Goal: Task Accomplishment & Management: Manage account settings

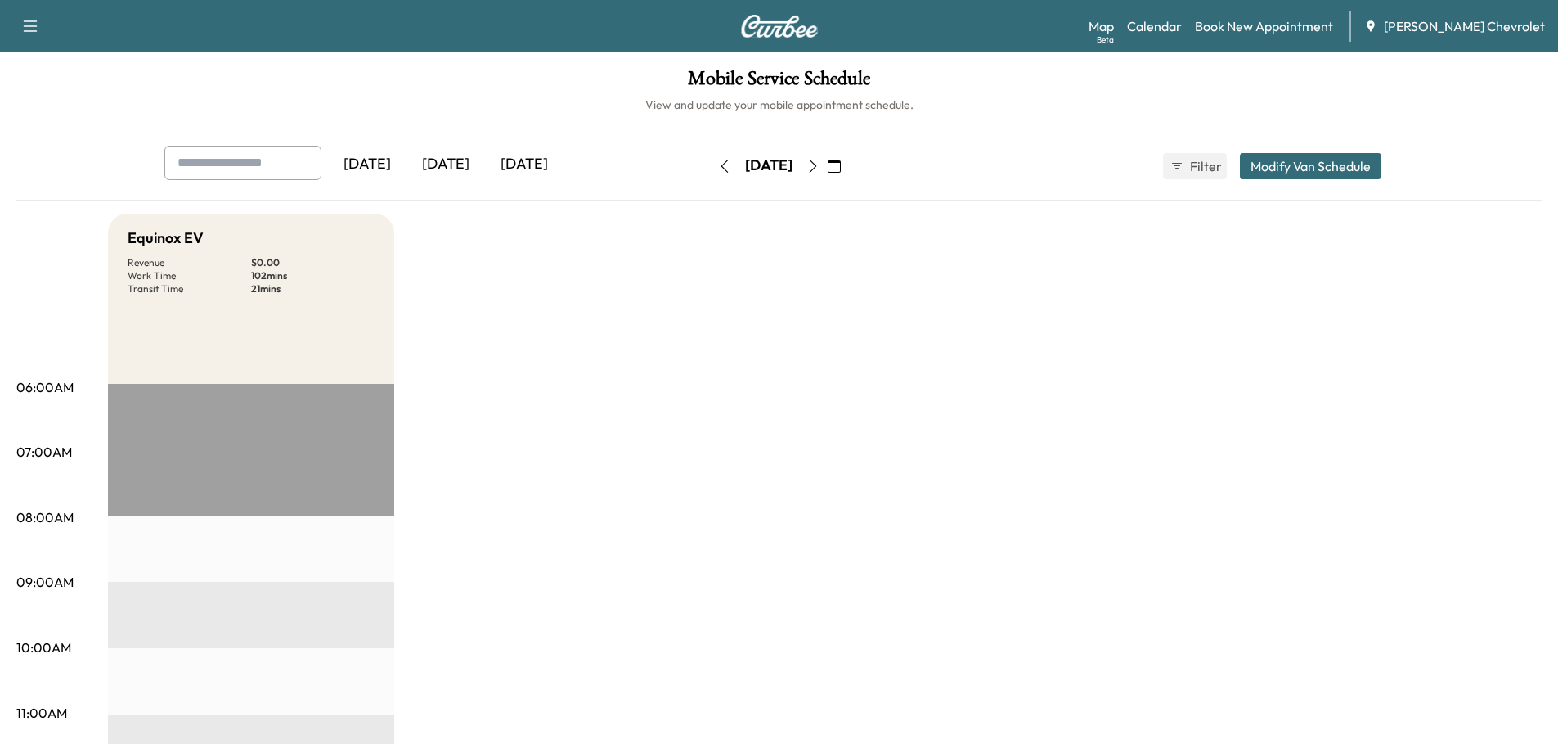
click at [820, 164] on icon "button" at bounding box center [812, 165] width 13 height 13
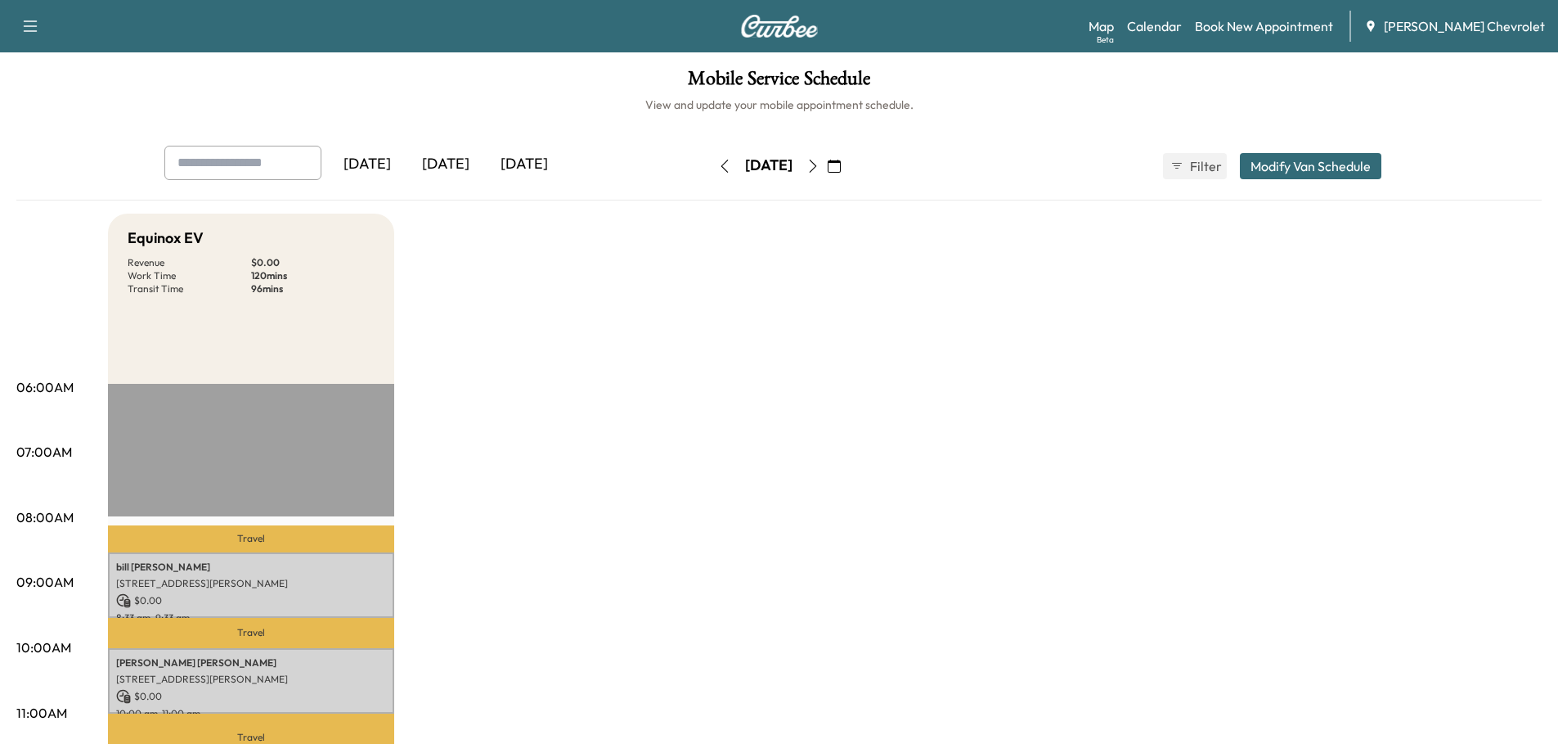
click at [718, 169] on icon "button" at bounding box center [724, 165] width 13 height 13
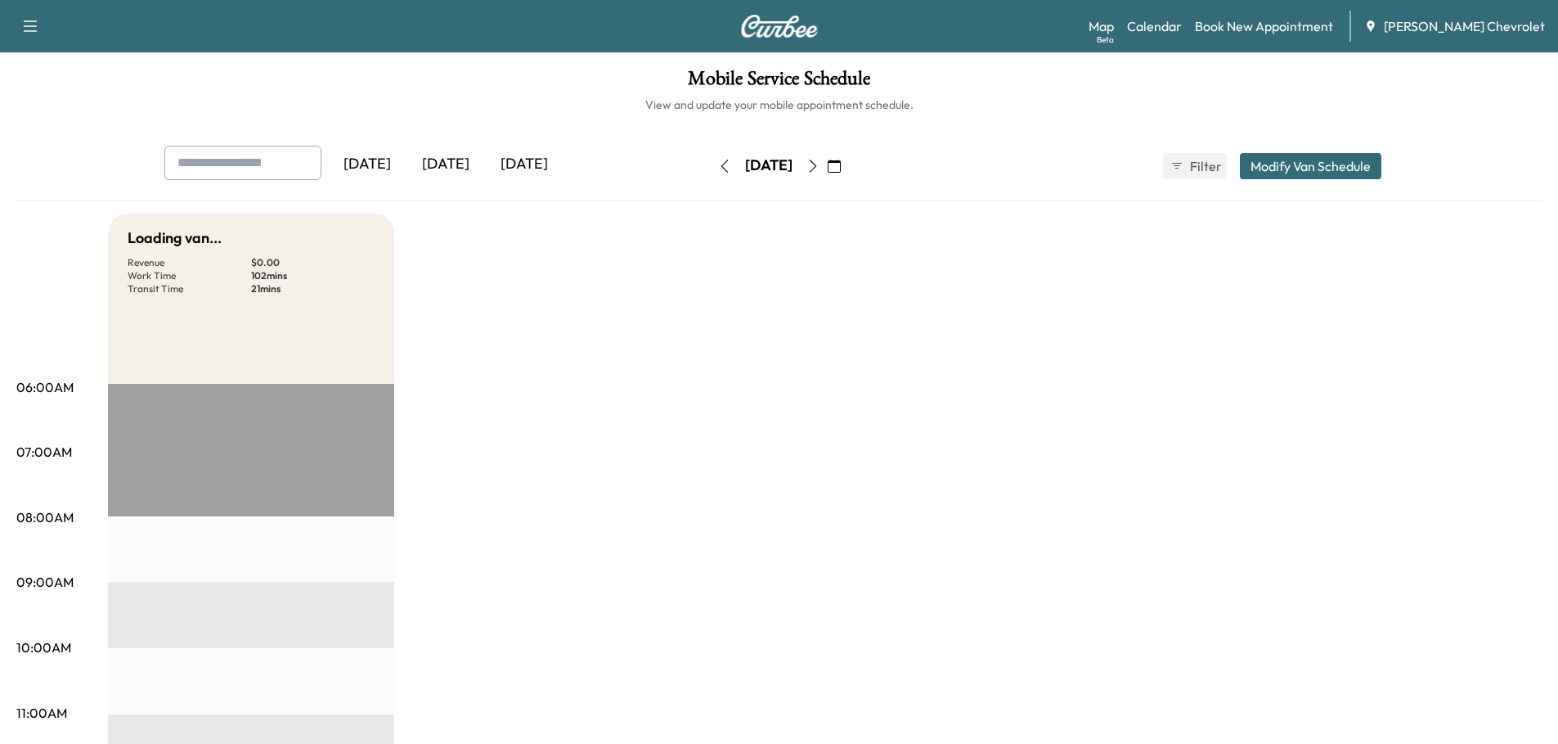
click at [711, 169] on button "button" at bounding box center [725, 166] width 28 height 26
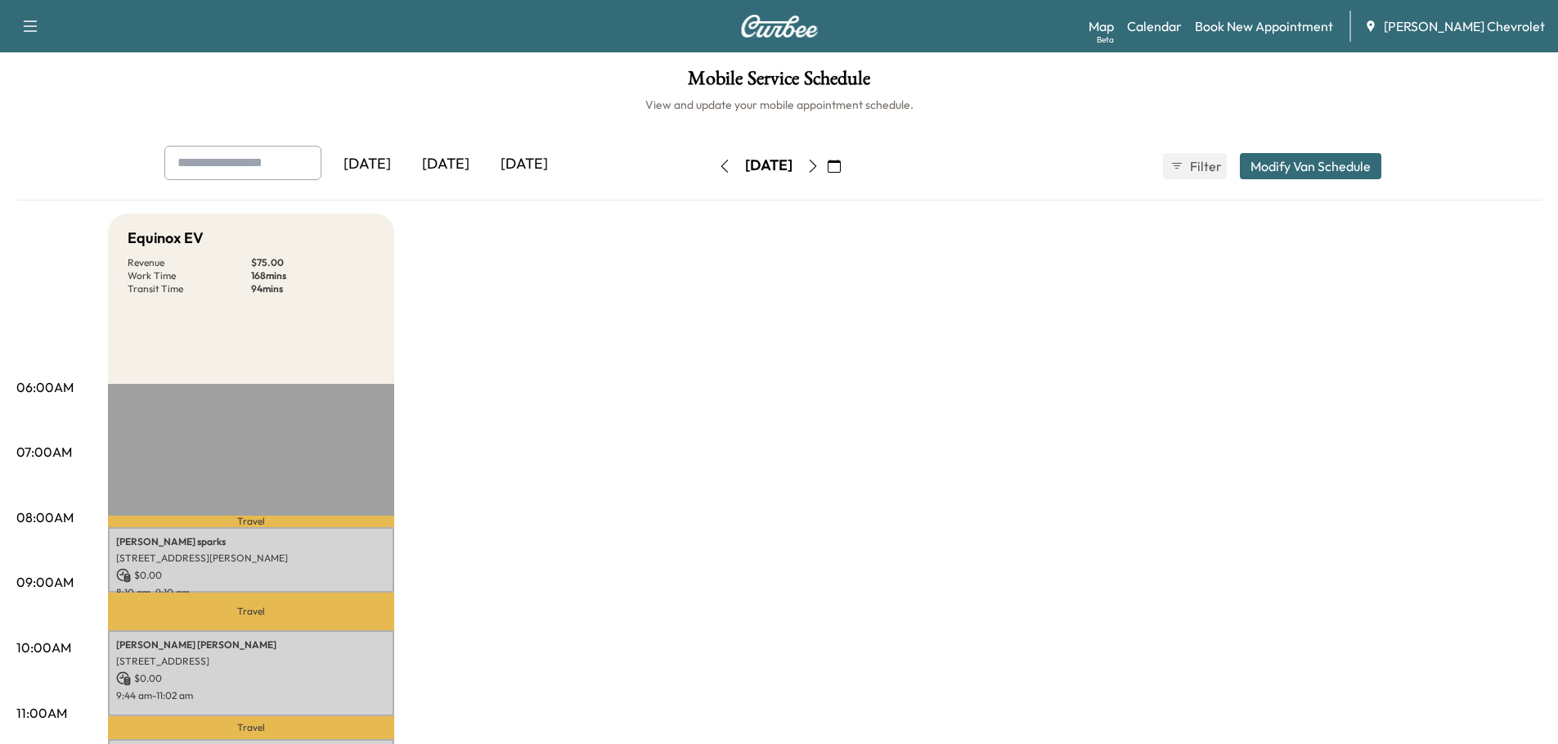
click at [711, 165] on button "button" at bounding box center [725, 166] width 28 height 26
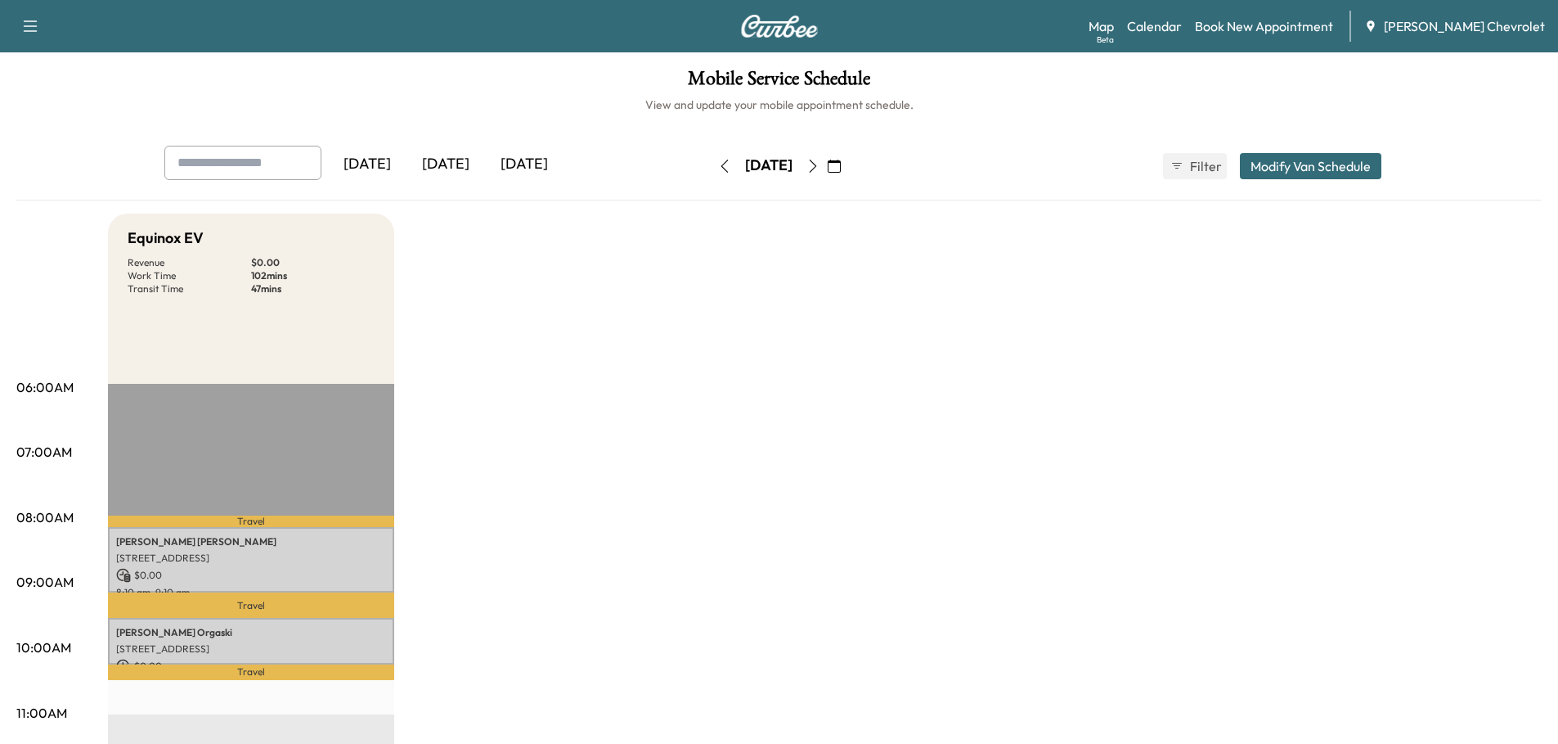
click at [718, 165] on icon "button" at bounding box center [724, 165] width 13 height 13
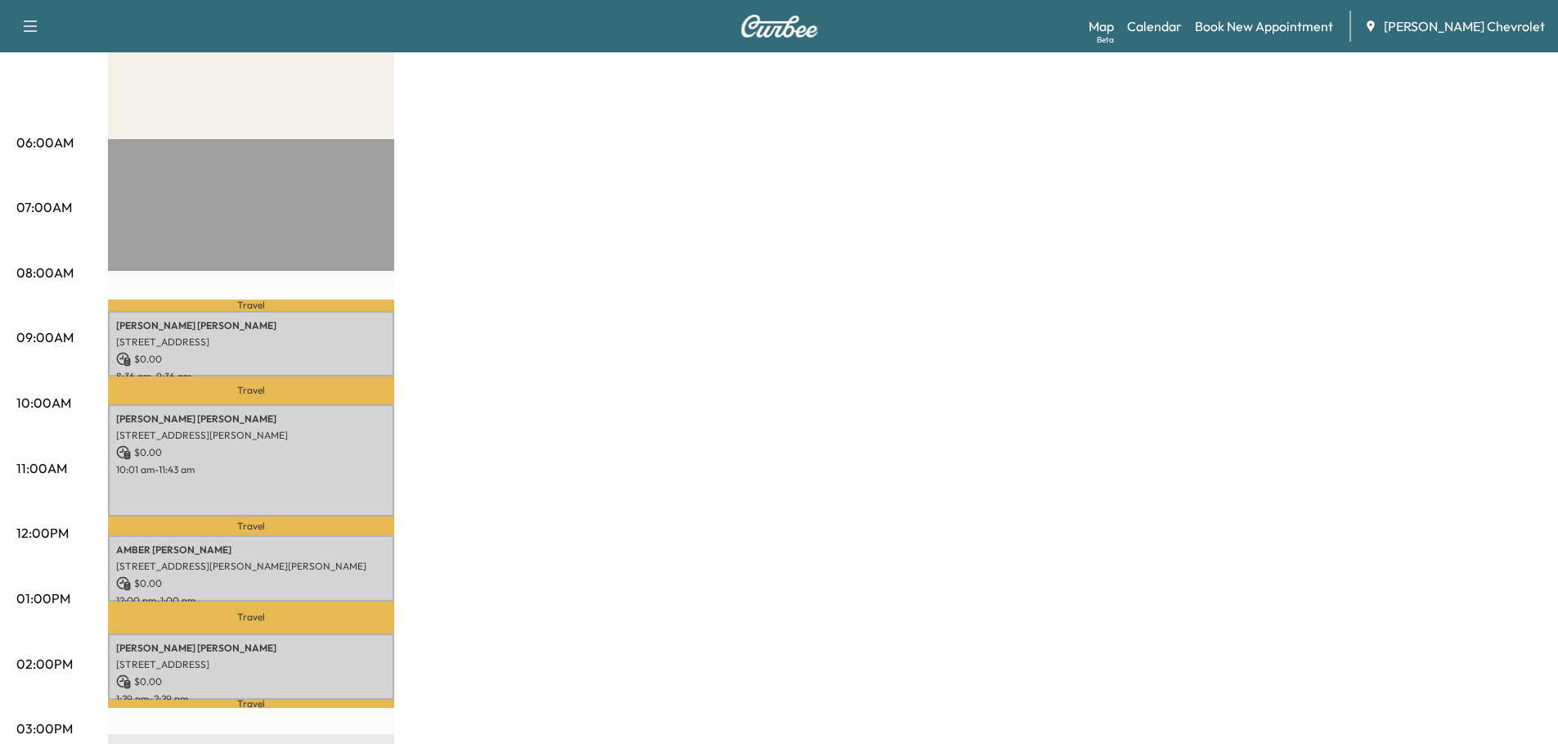
scroll to position [245, 0]
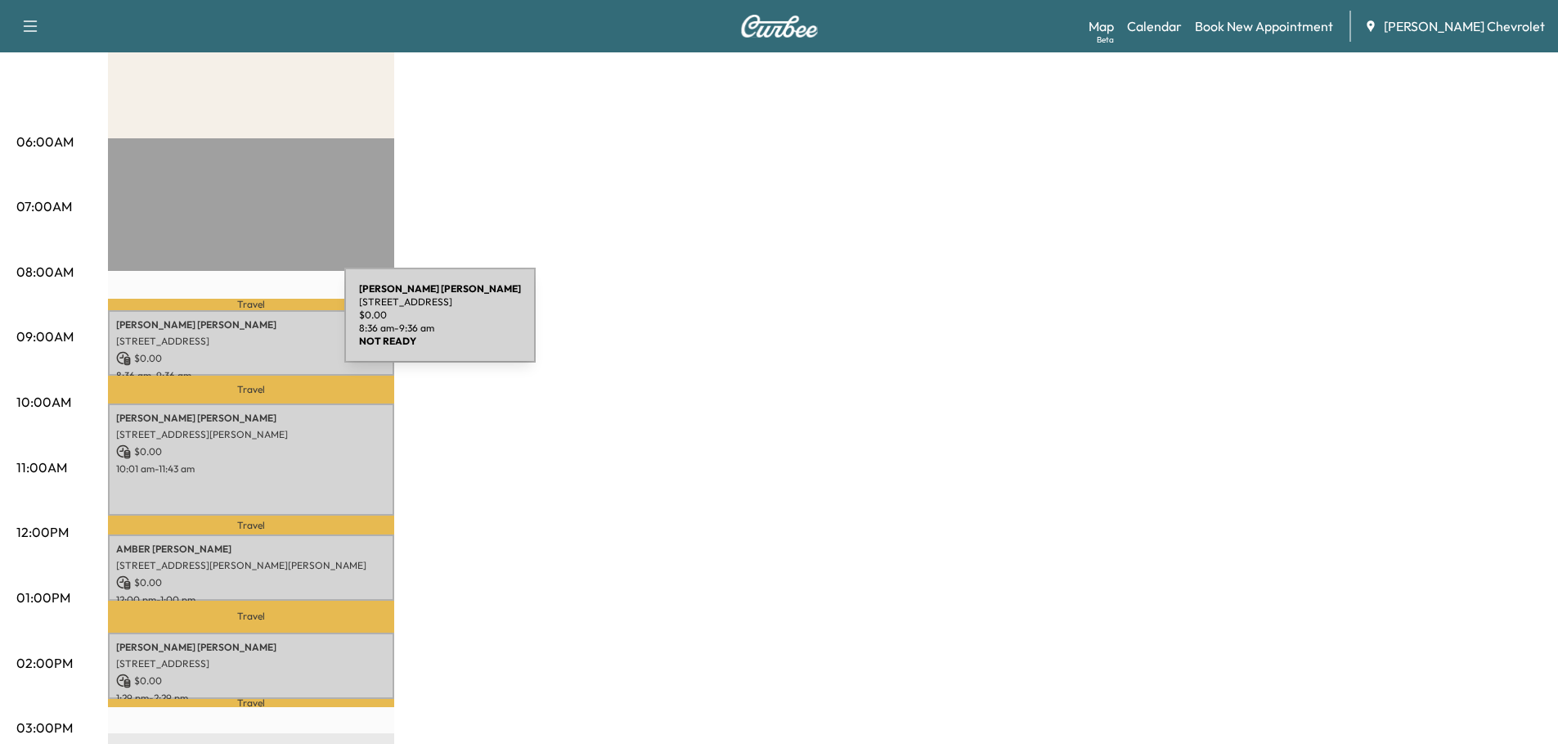
click at [222, 325] on p "[PERSON_NAME]" at bounding box center [251, 324] width 270 height 13
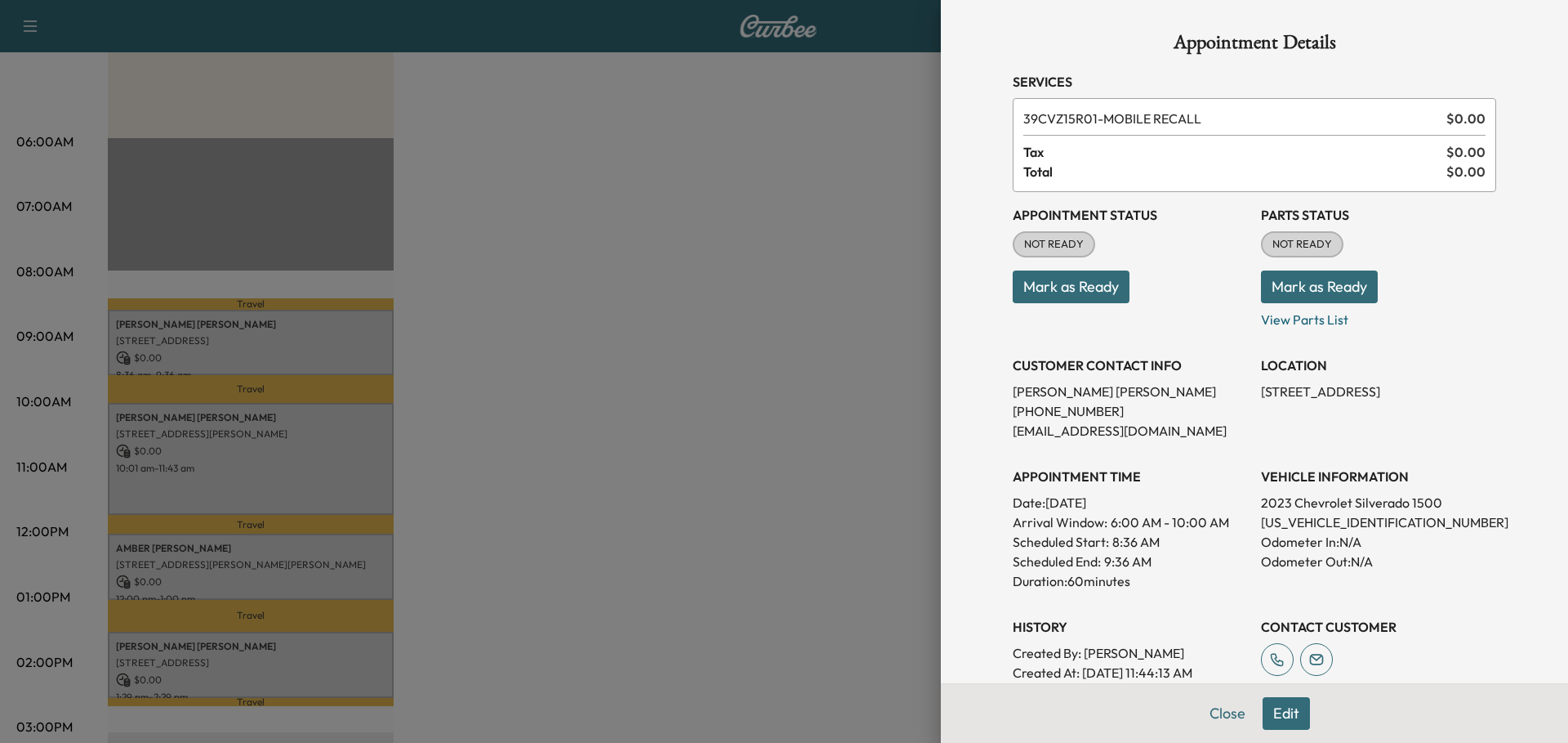
click at [1208, 713] on button "Close" at bounding box center [1227, 713] width 57 height 33
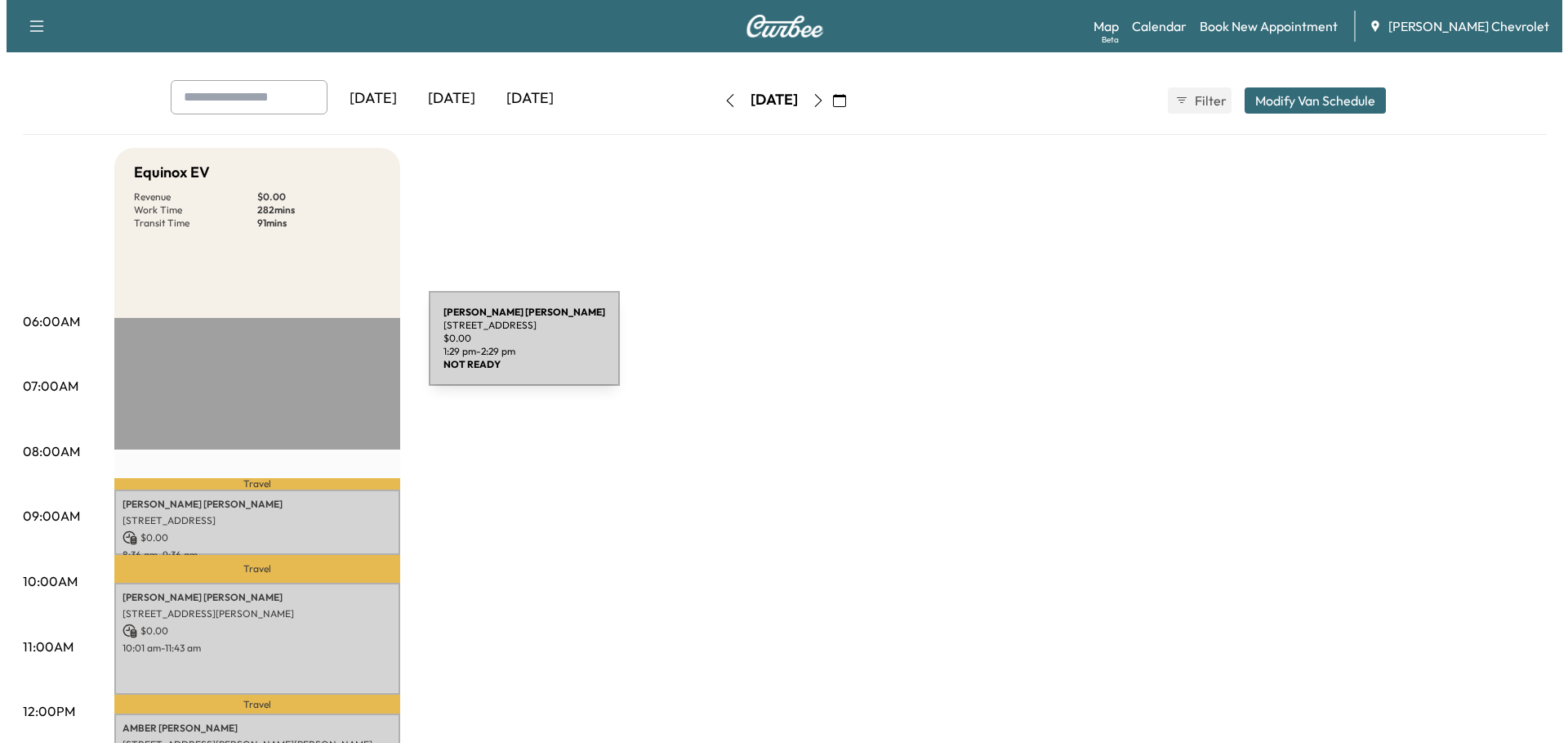
scroll to position [0, 0]
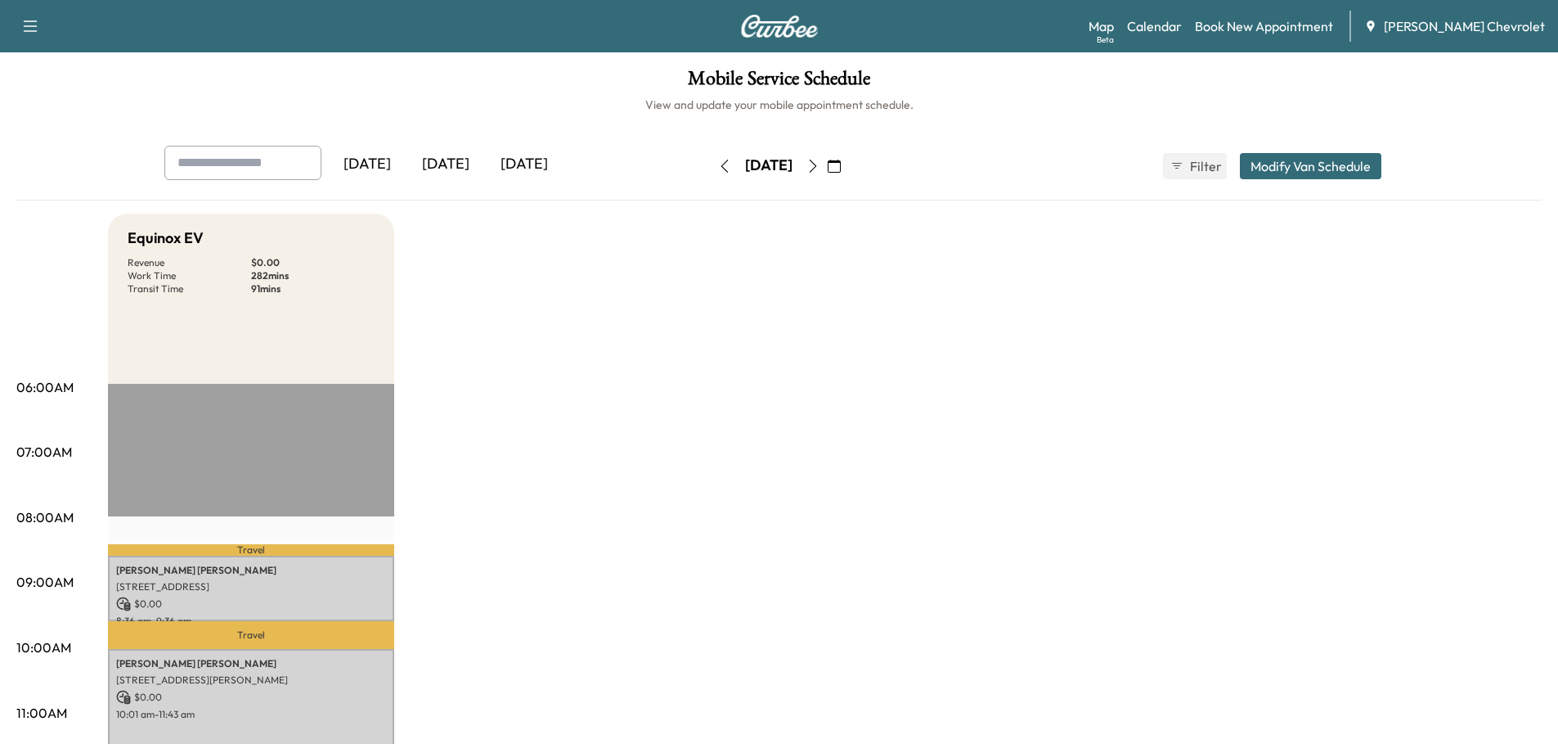
click at [201, 269] on p "Work Time" at bounding box center [190, 275] width 124 height 13
click at [179, 232] on h5 "Equinox EV" at bounding box center [166, 238] width 76 height 23
click at [1297, 164] on button "Modify Van Schedule" at bounding box center [1311, 166] width 142 height 26
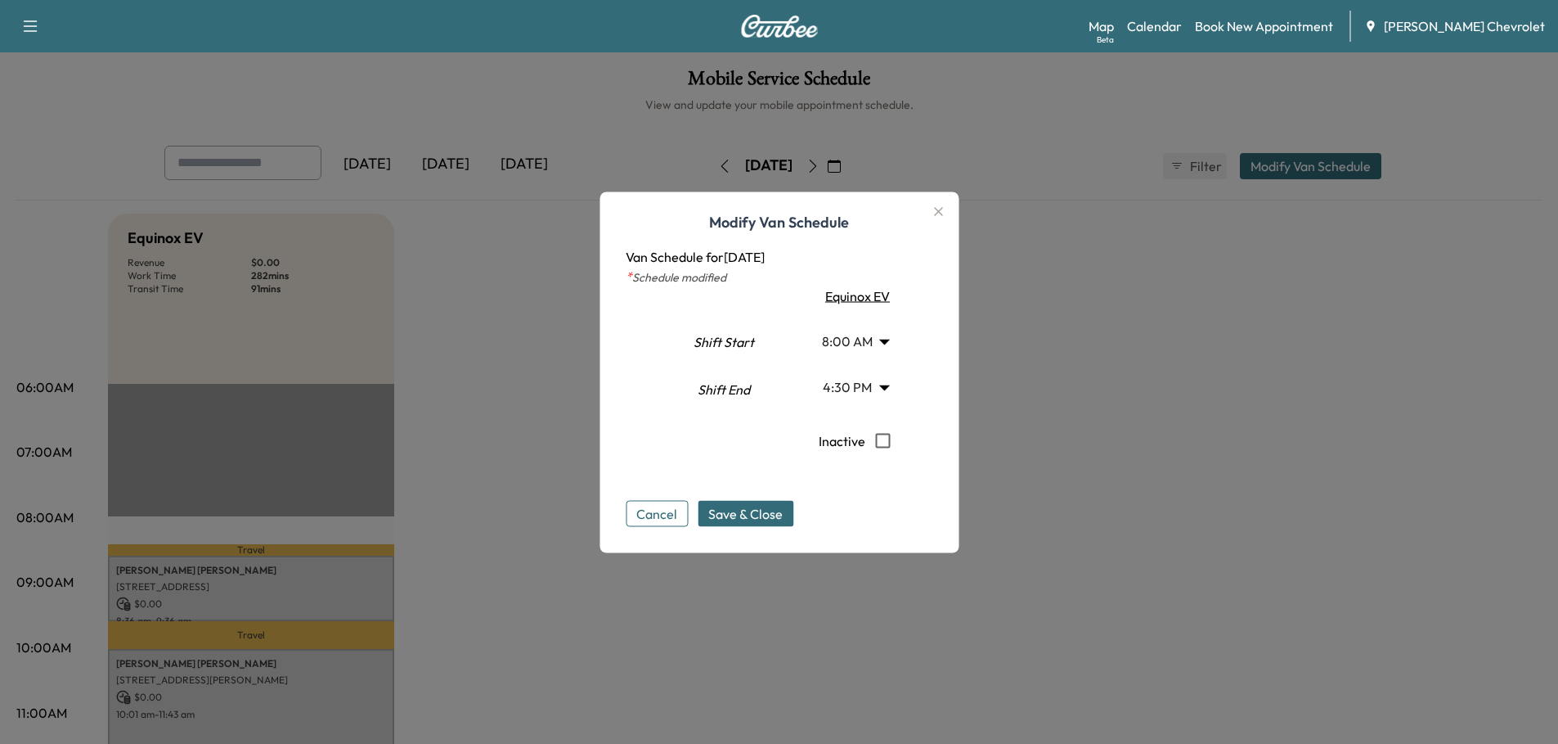
click at [665, 519] on button "Cancel" at bounding box center [657, 513] width 62 height 26
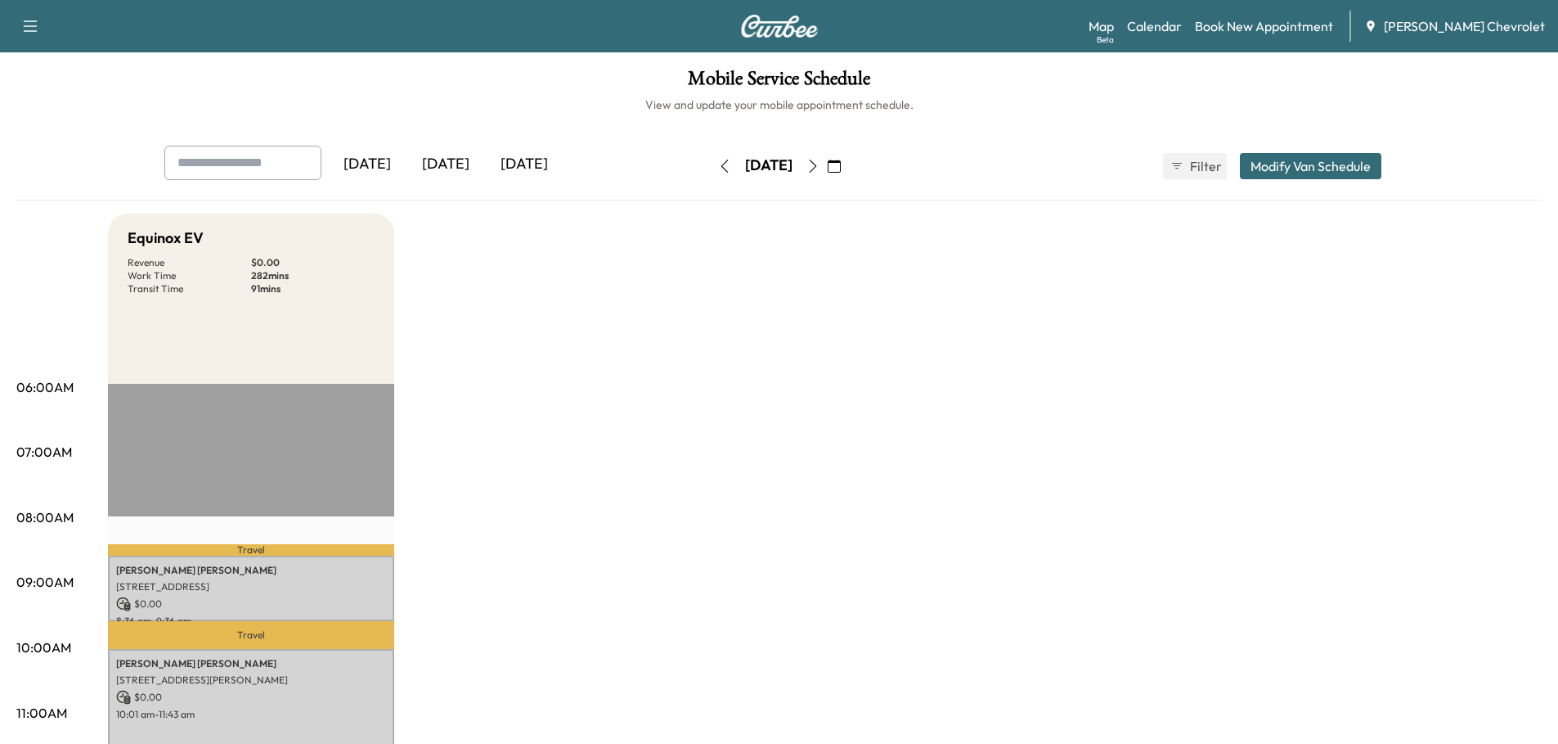
click at [762, 78] on h1 "Mobile Service Schedule" at bounding box center [778, 83] width 1525 height 28
click at [1453, 26] on span "[PERSON_NAME] Chevrolet" at bounding box center [1464, 26] width 161 height 20
click at [16, 30] on button "button" at bounding box center [30, 26] width 34 height 26
click at [49, 55] on link "Support" at bounding box center [57, 57] width 61 height 20
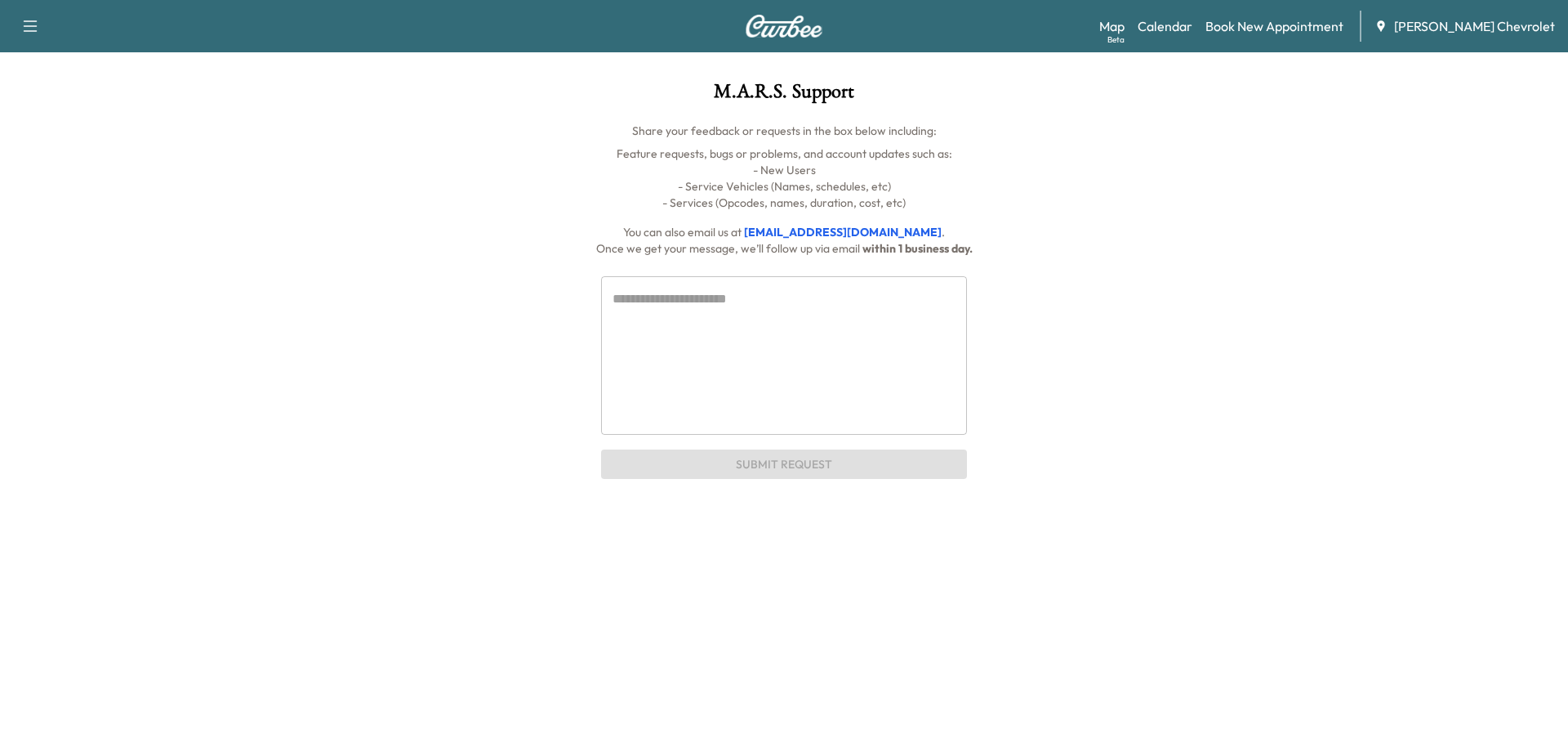
click at [1125, 28] on link "Map Beta" at bounding box center [1112, 26] width 25 height 20
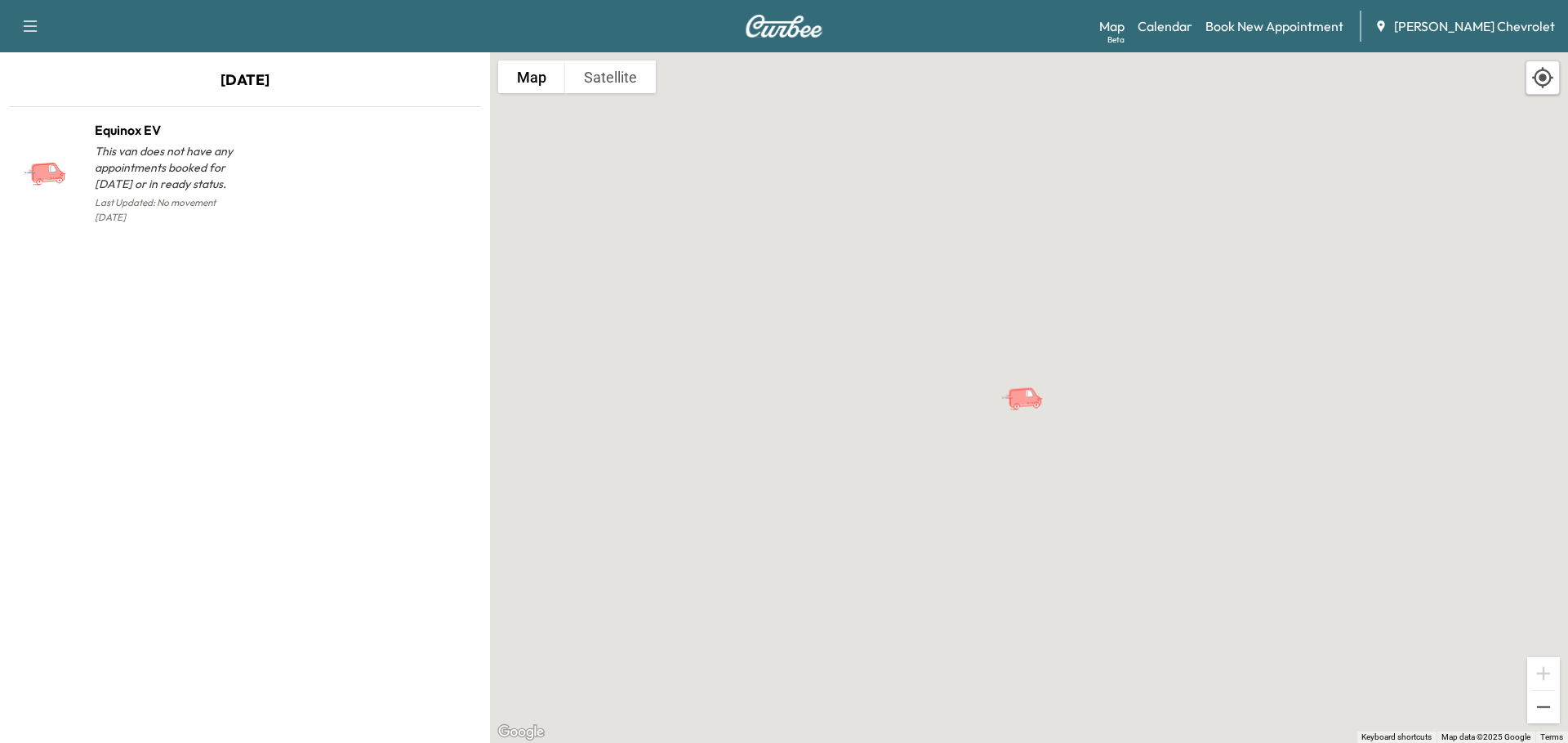
click at [1192, 22] on link "Calendar" at bounding box center [1165, 26] width 55 height 20
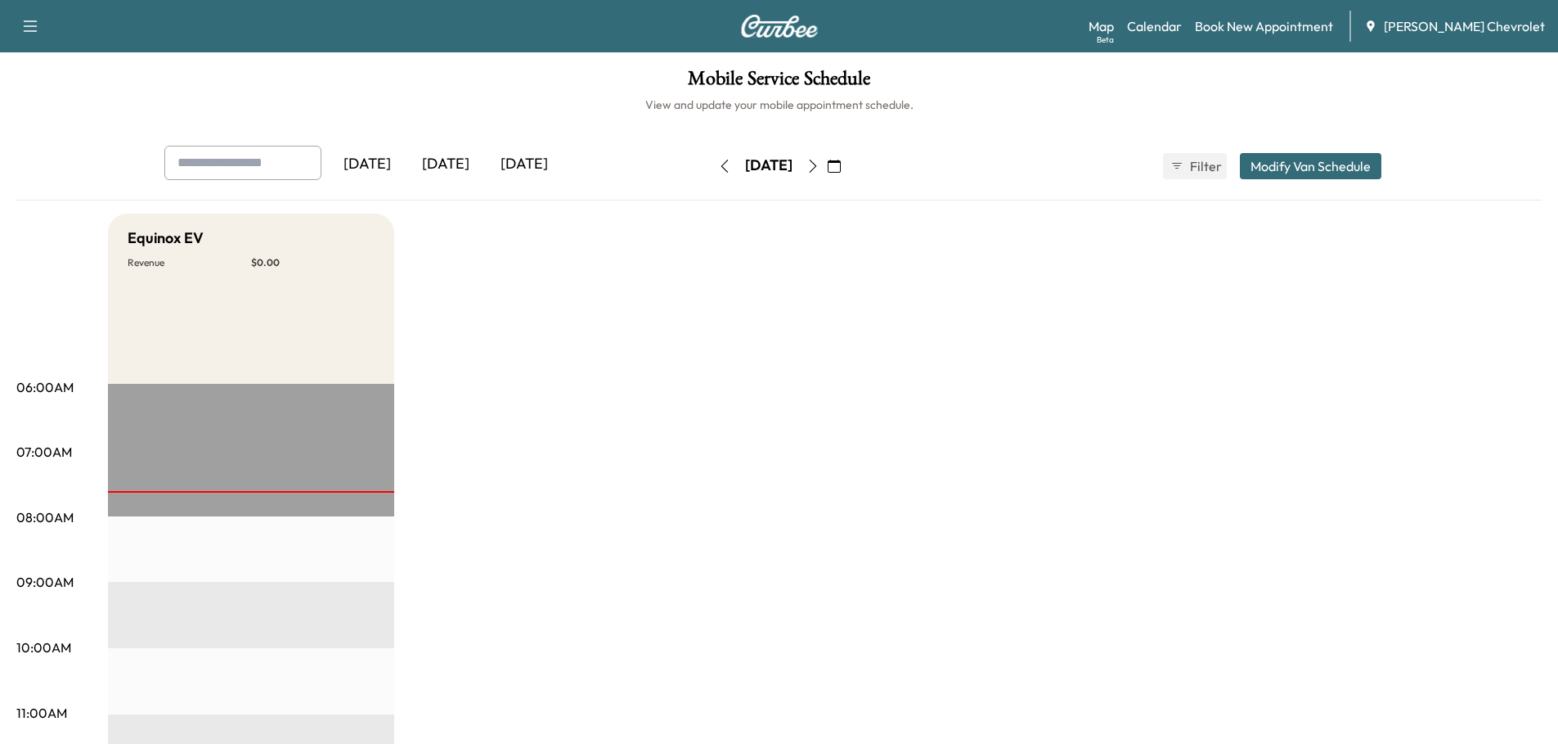
click at [1283, 23] on link "Book New Appointment" at bounding box center [1264, 26] width 138 height 20
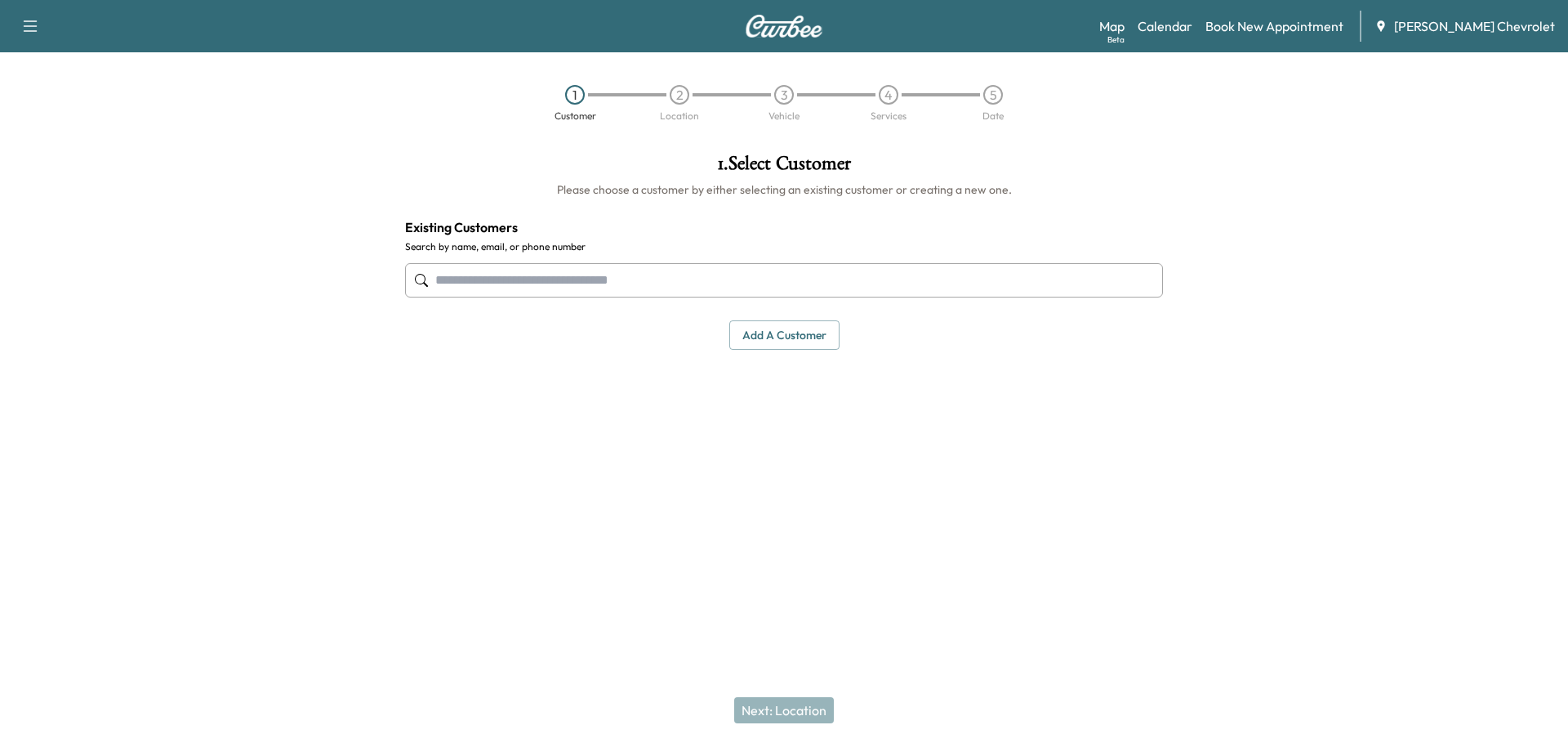
click at [1440, 19] on span "[PERSON_NAME] Chevrolet" at bounding box center [1474, 26] width 161 height 20
click at [1192, 24] on link "Calendar" at bounding box center [1165, 26] width 55 height 20
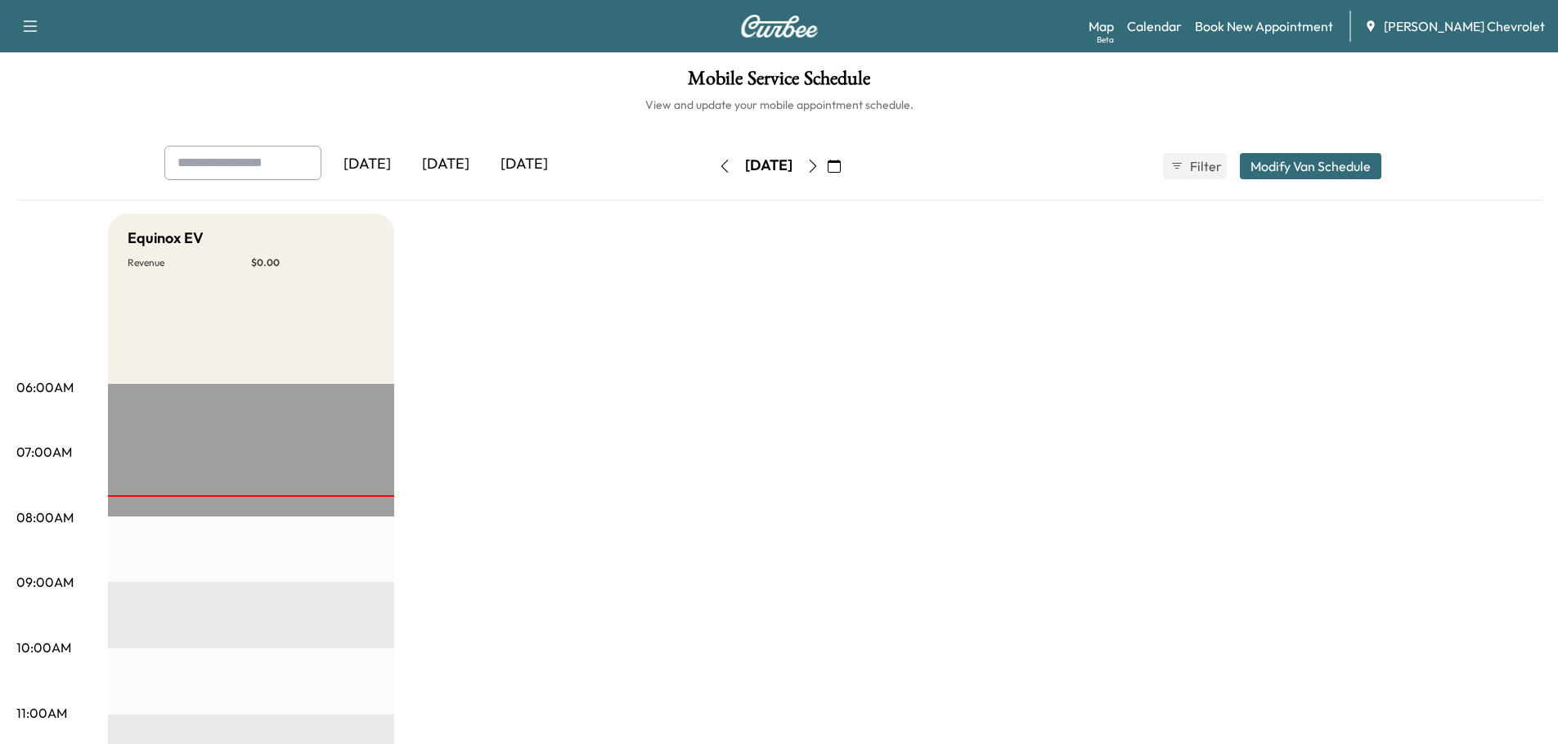
click at [841, 164] on icon "button" at bounding box center [834, 165] width 13 height 13
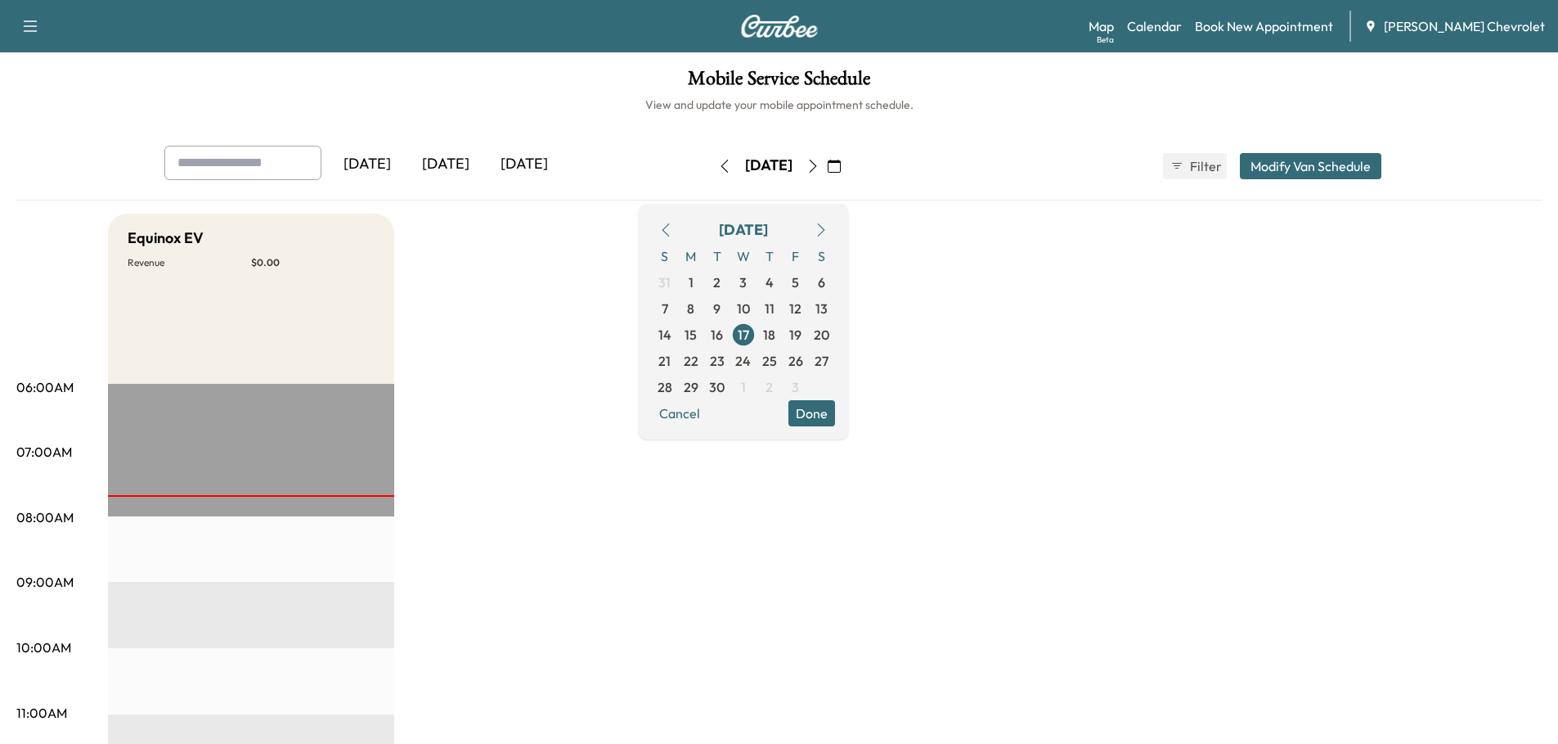
click at [699, 357] on span "22" at bounding box center [691, 361] width 15 height 20
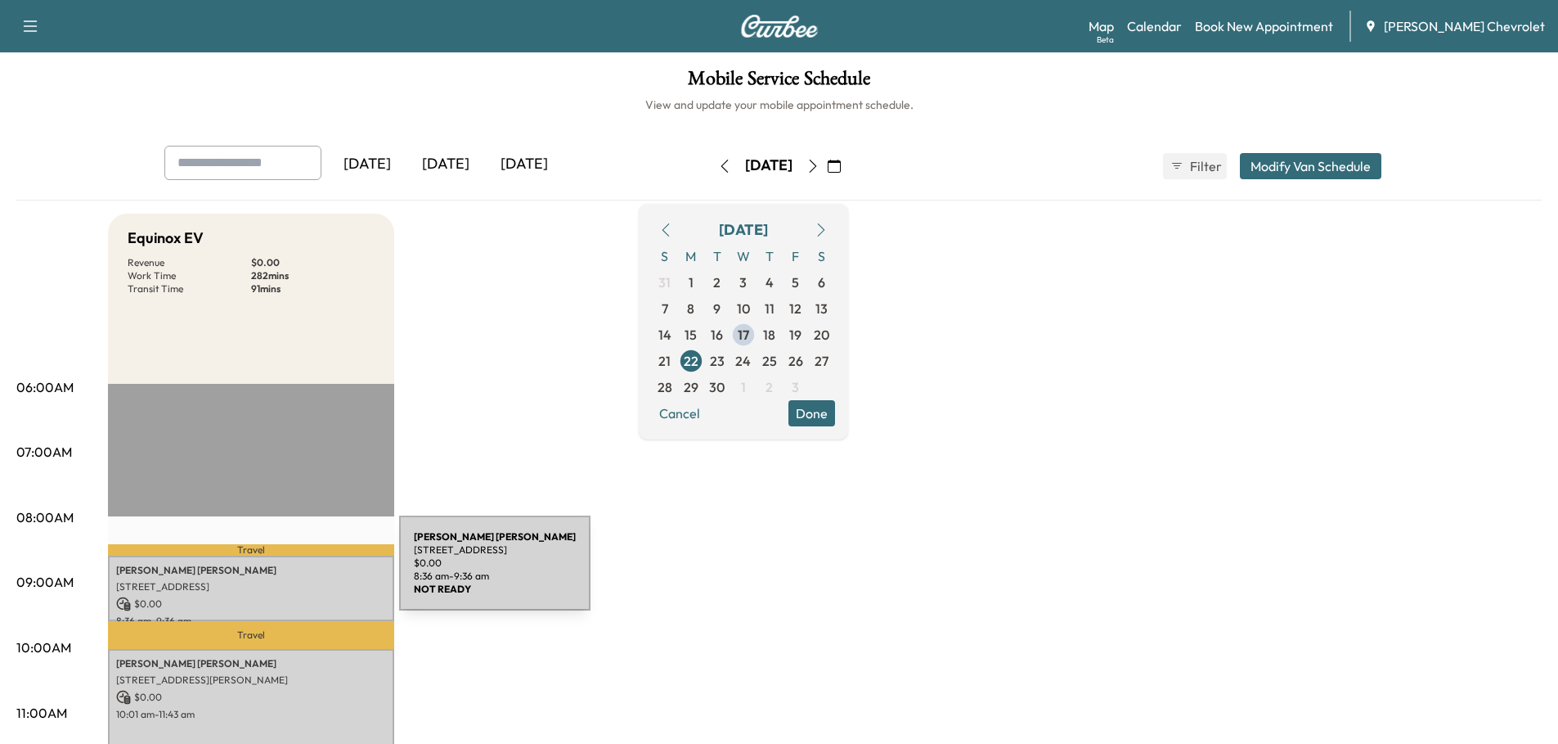
click at [277, 572] on p "[PERSON_NAME]" at bounding box center [251, 570] width 270 height 13
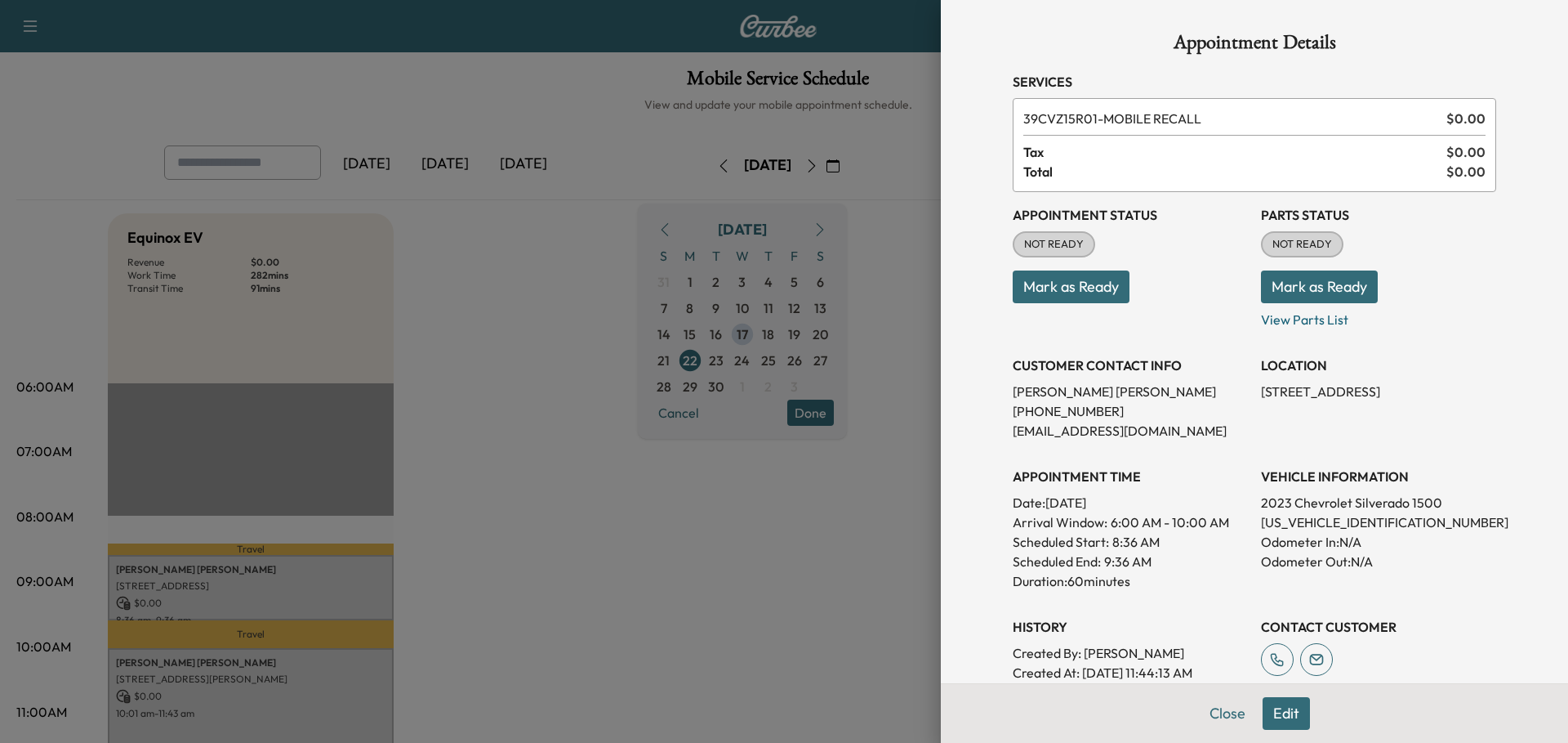
click at [1278, 718] on button "Edit" at bounding box center [1286, 713] width 47 height 33
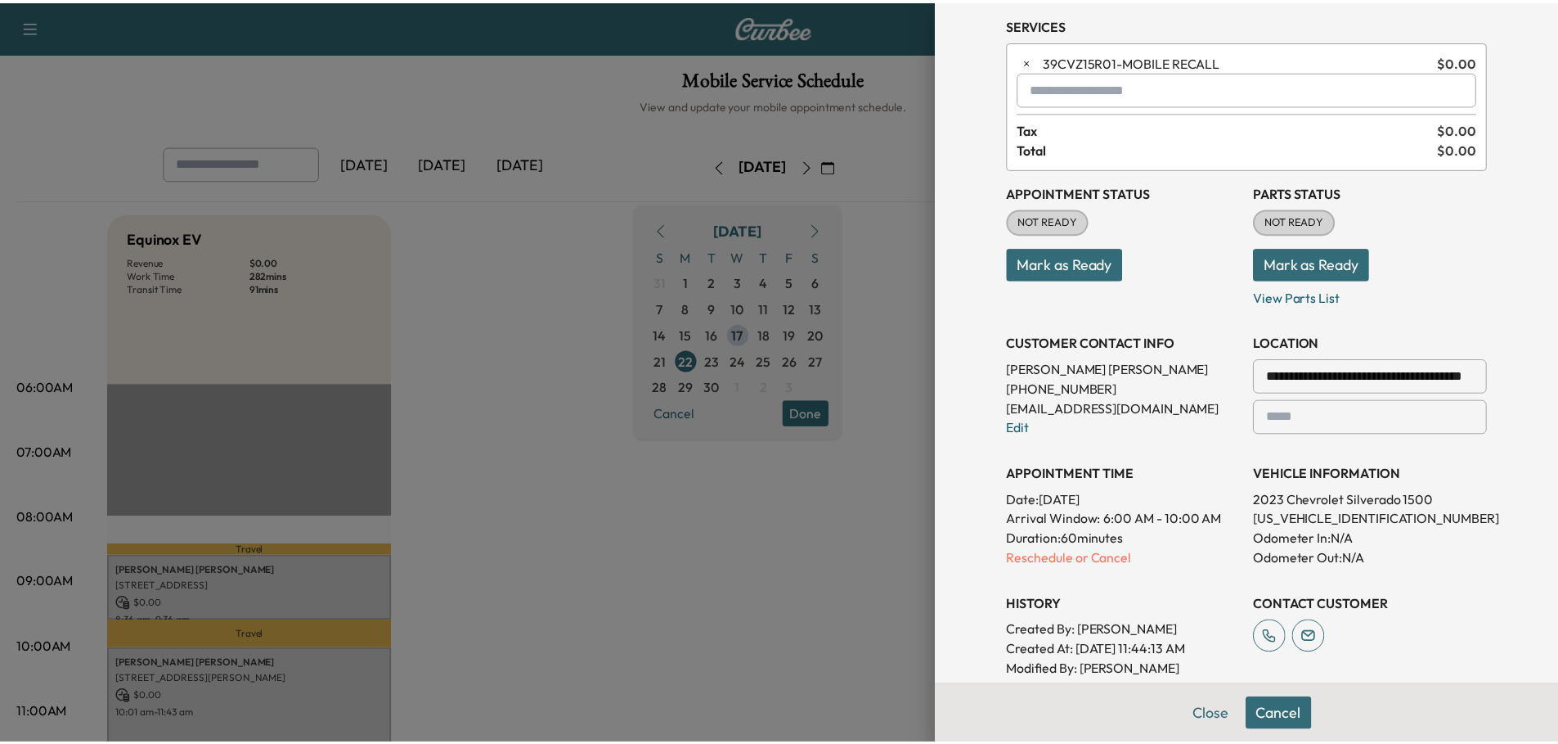
scroll to position [27, 0]
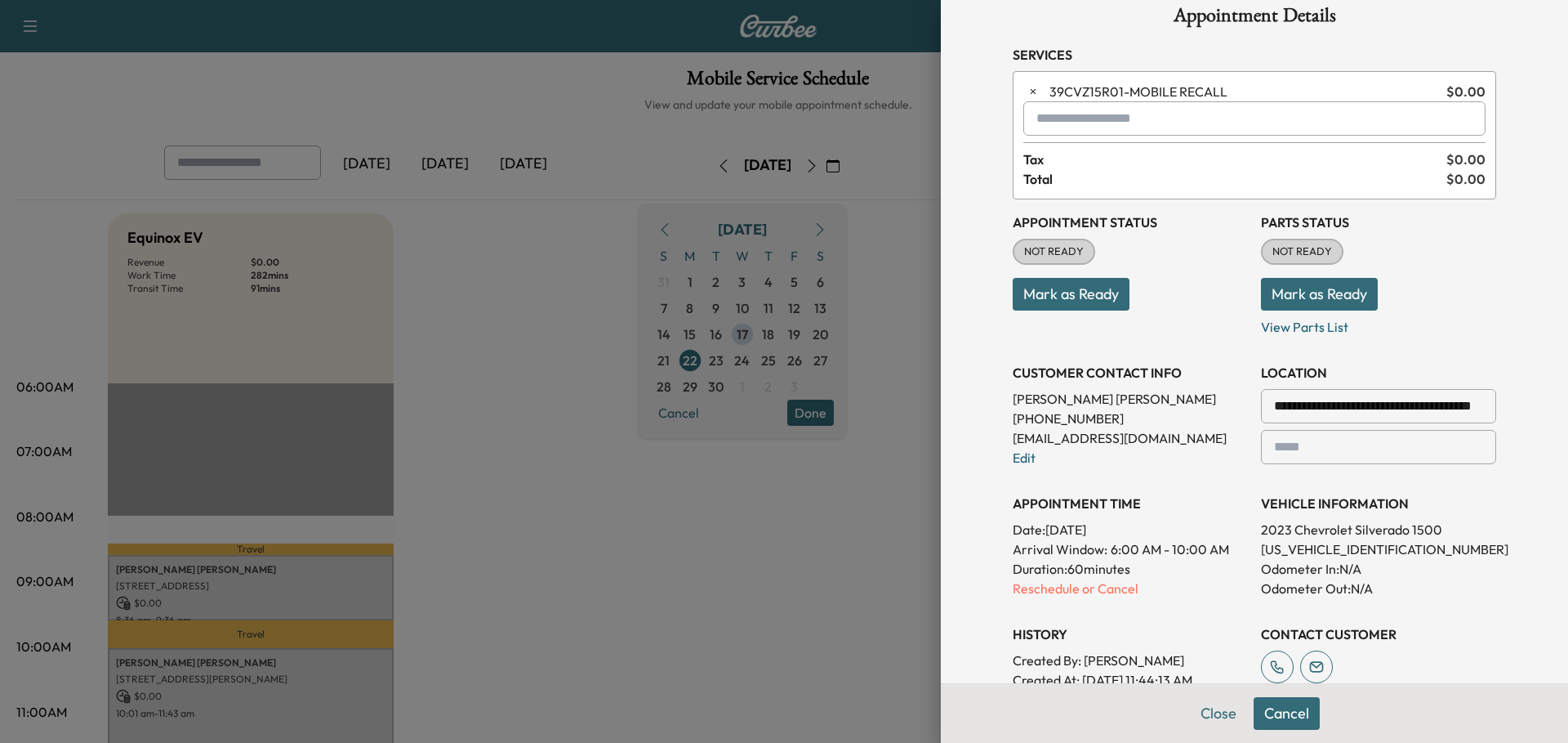
click at [1281, 710] on button "Cancel" at bounding box center [1287, 713] width 66 height 33
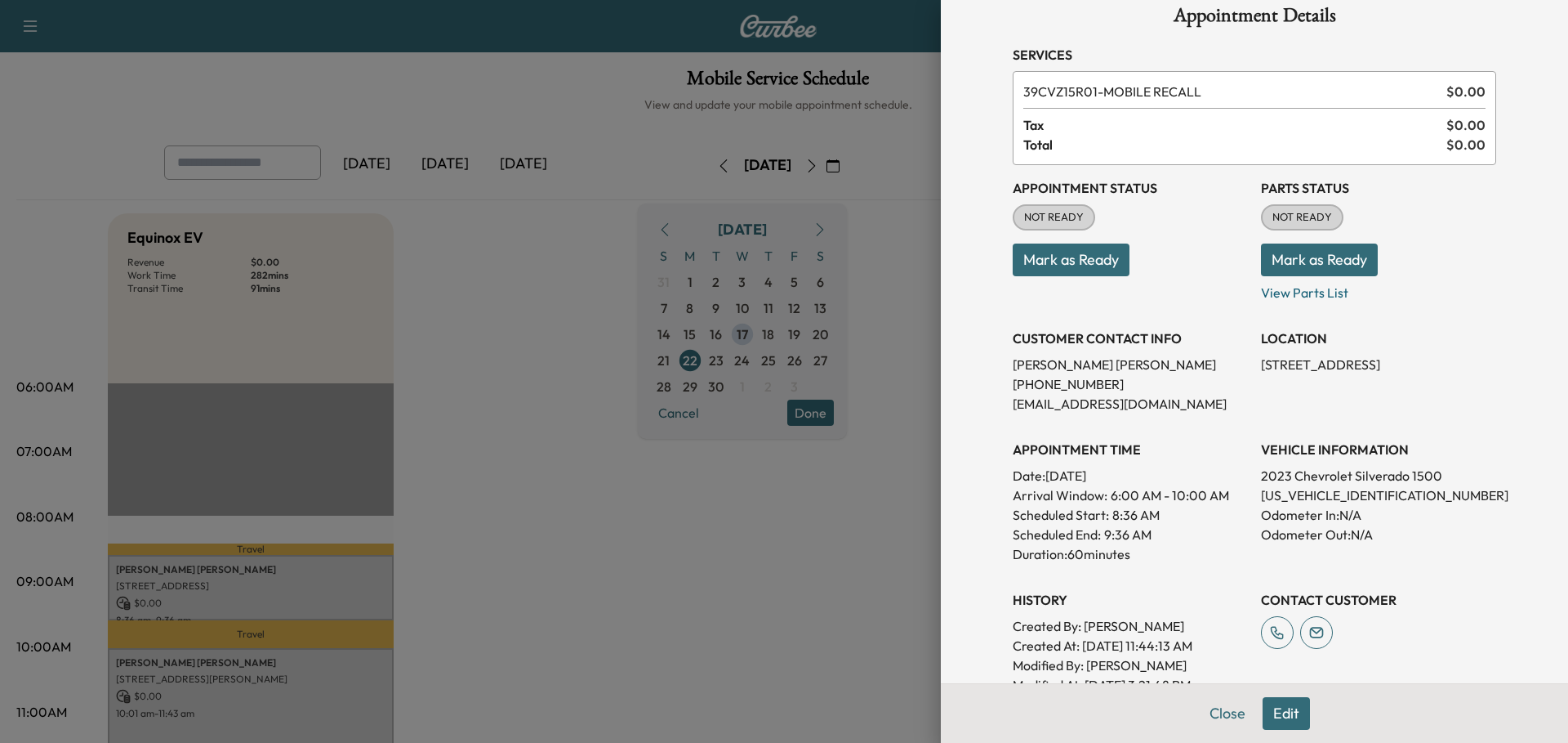
click at [1209, 727] on button "Close" at bounding box center [1227, 713] width 57 height 33
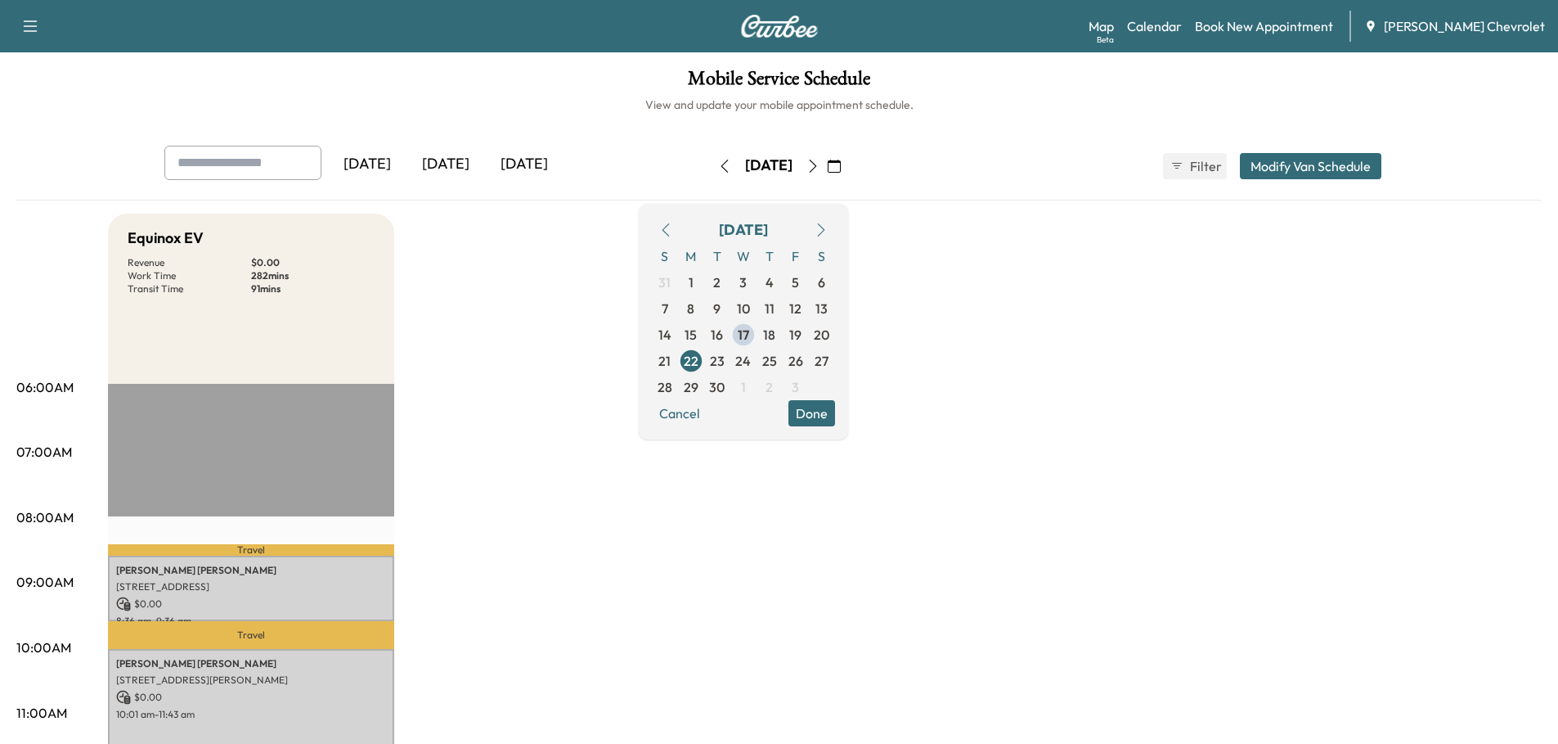
click at [848, 155] on button "button" at bounding box center [834, 166] width 28 height 26
